Goal: Information Seeking & Learning: Find specific fact

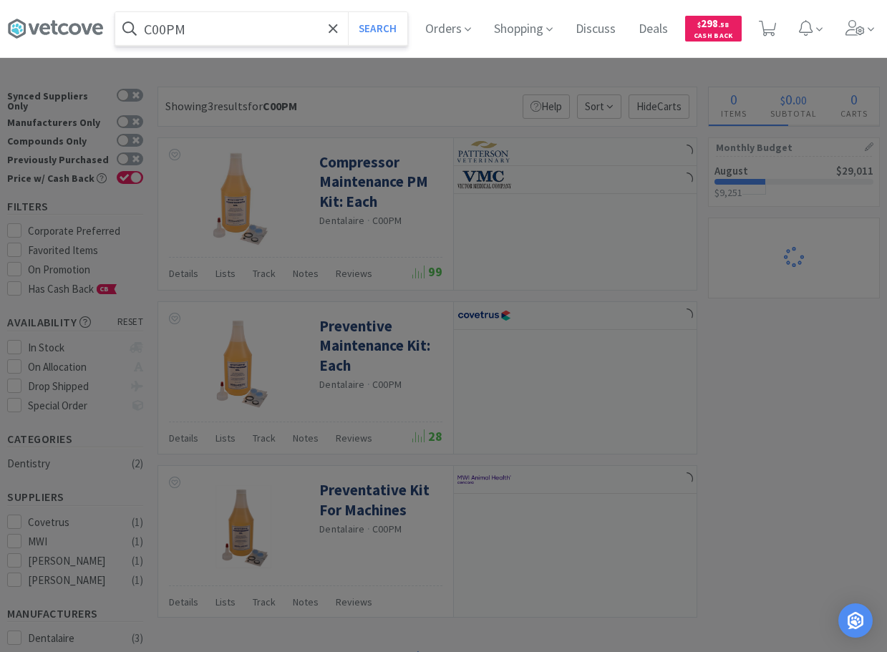
drag, startPoint x: 224, startPoint y: 32, endPoint x: 121, endPoint y: 32, distance: 103.0
click at [121, 32] on input "C00PM" at bounding box center [261, 28] width 292 height 33
drag, startPoint x: 184, startPoint y: 34, endPoint x: 63, endPoint y: 31, distance: 121.0
click at [115, 31] on input "C00PM" at bounding box center [261, 28] width 292 height 33
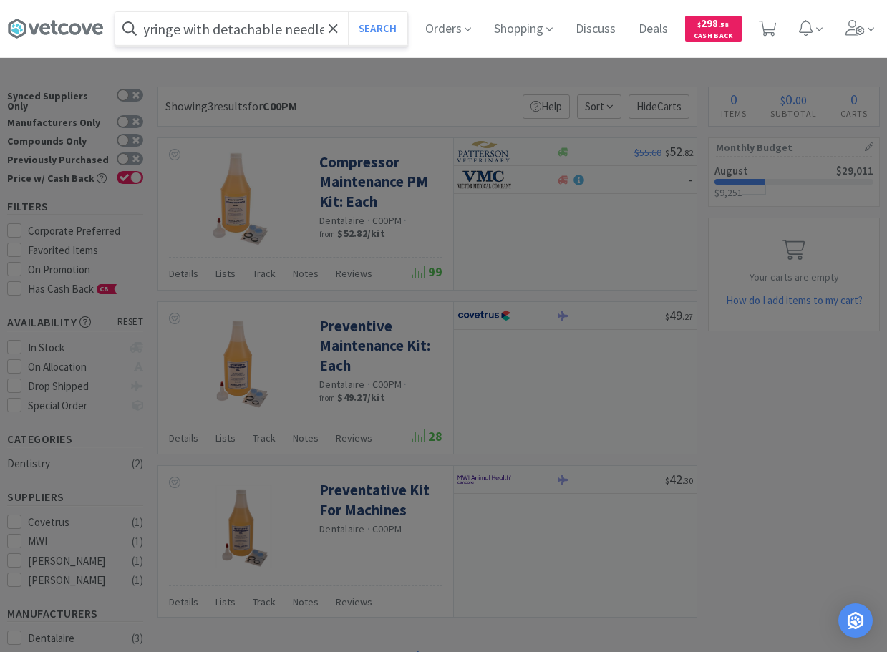
click at [348, 12] on button "Search" at bounding box center [377, 28] width 59 height 33
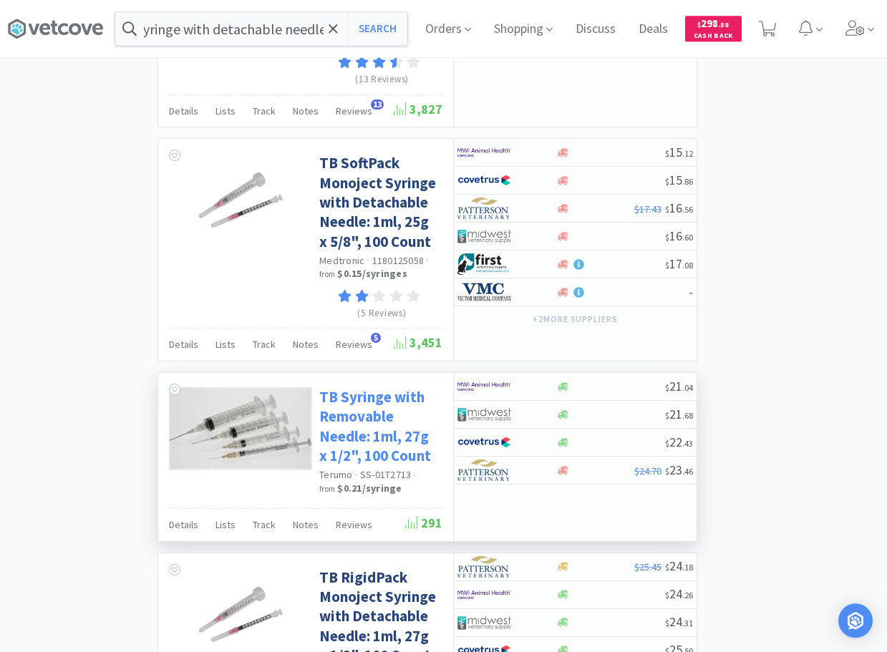
scroll to position [1314, 0]
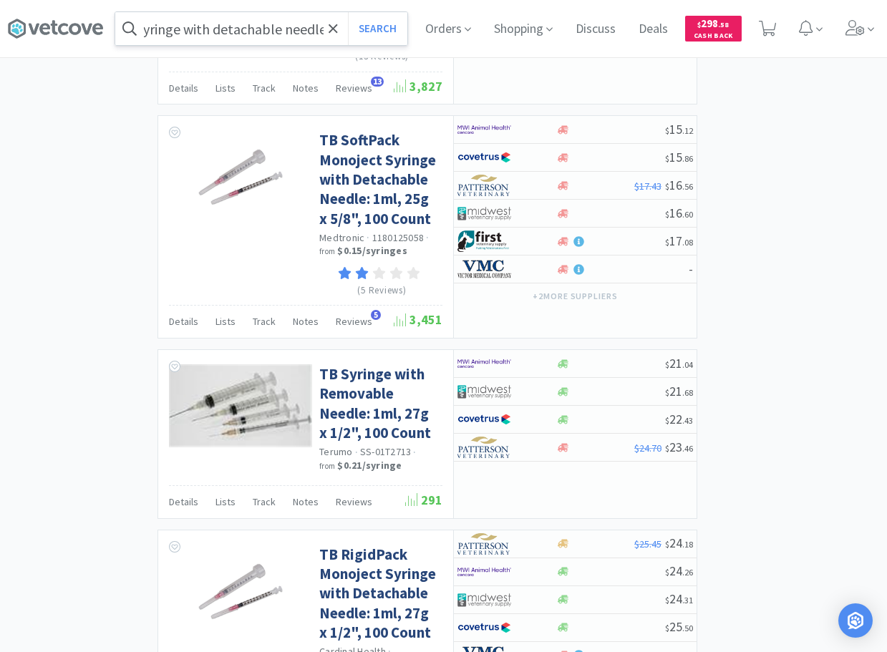
click at [175, 34] on input "tuberculin syringe with detachable needle" at bounding box center [261, 28] width 292 height 33
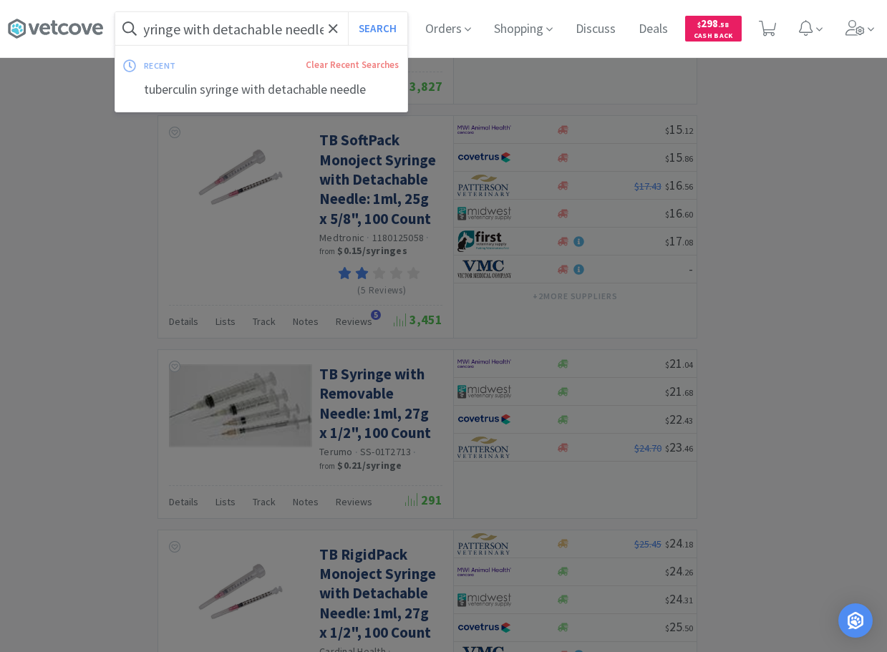
click at [175, 34] on input "tuberculin syringe with detachable needle" at bounding box center [261, 28] width 292 height 33
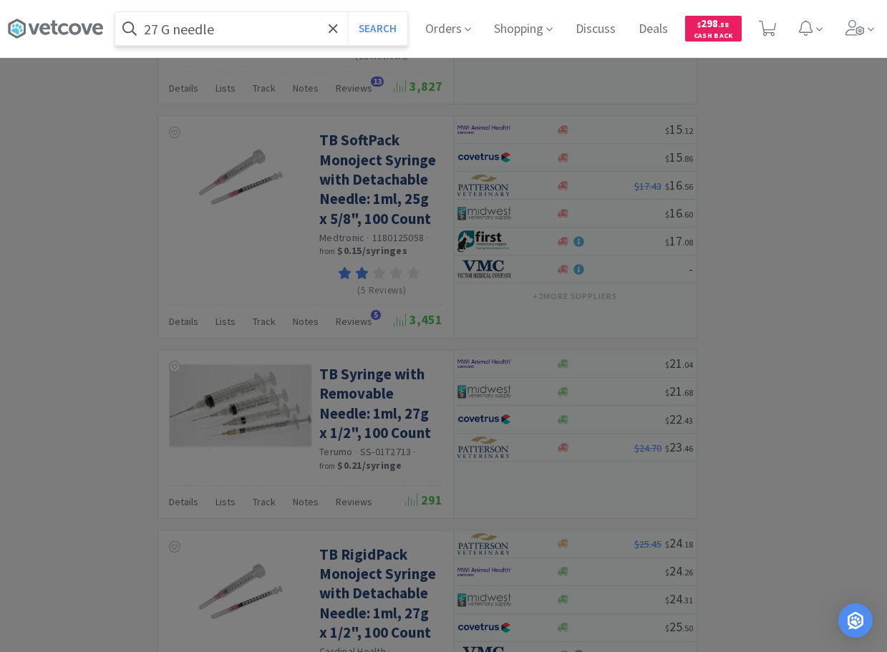
type input "27 G needle"
click at [348, 12] on button "Search" at bounding box center [377, 28] width 59 height 33
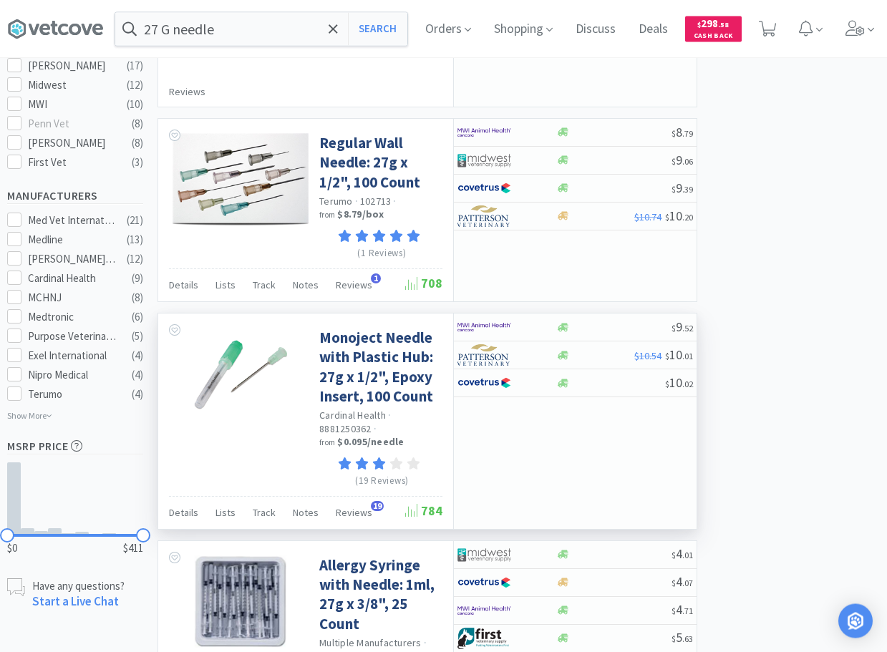
scroll to position [584, 0]
